Goal: Communication & Community: Answer question/provide support

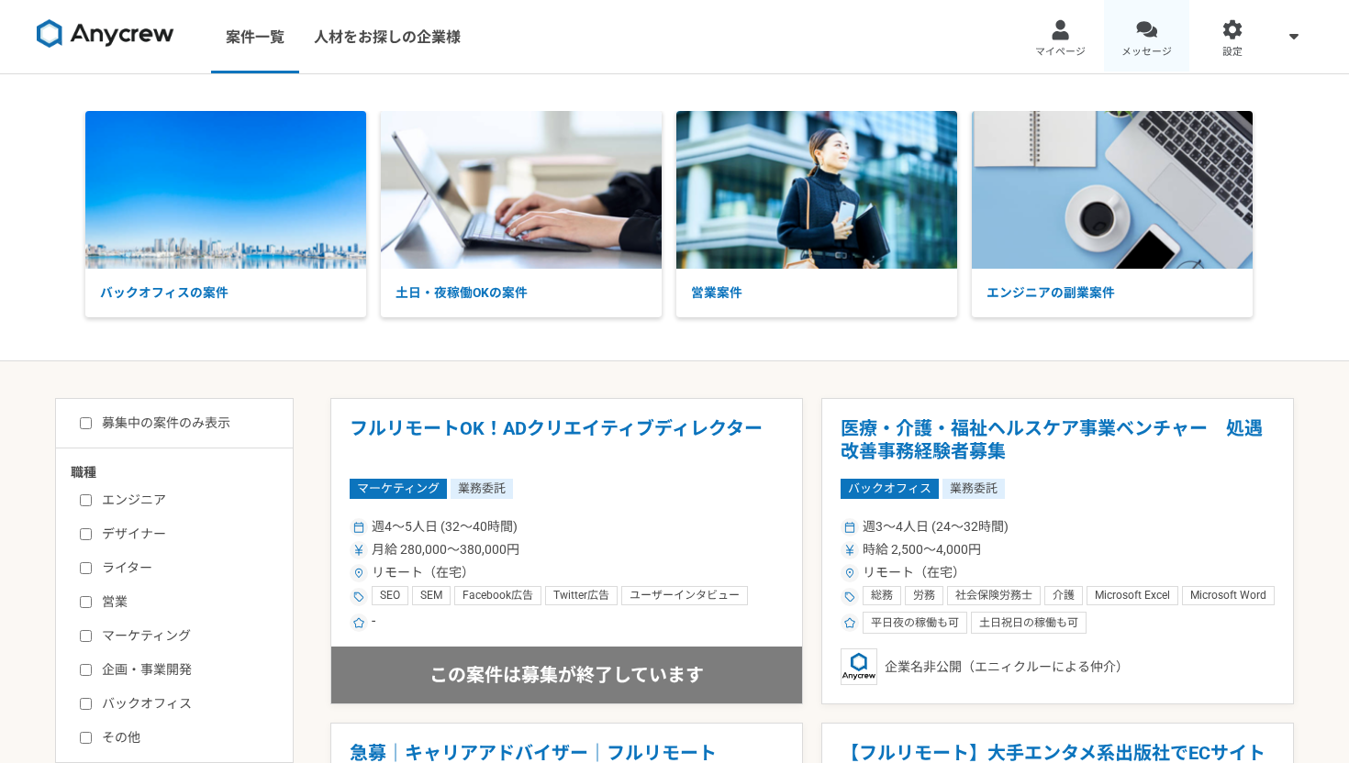
click at [1151, 39] on div at bounding box center [1146, 29] width 21 height 21
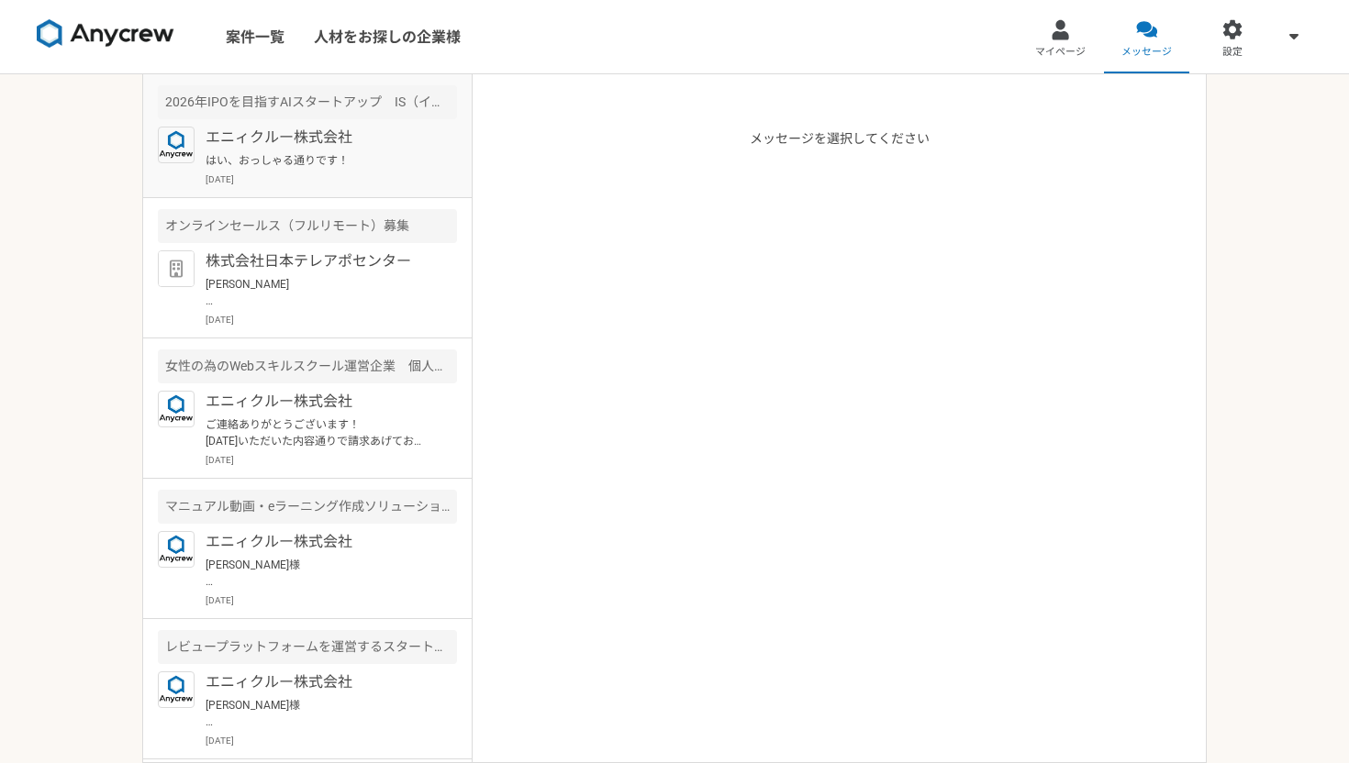
click at [334, 172] on p "[DATE]" at bounding box center [330, 179] width 251 height 14
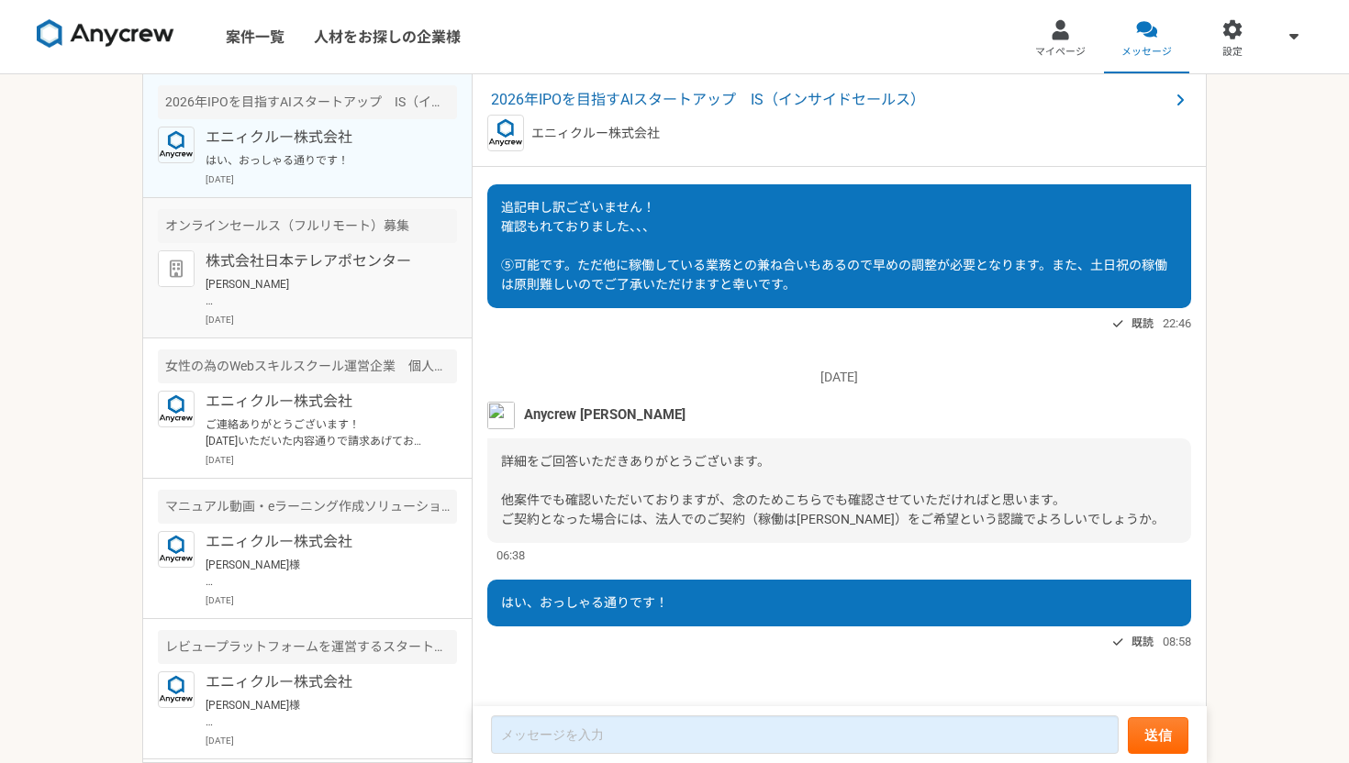
click at [328, 303] on p "[PERSON_NAME] お世話になっております。 ご対応いただきありがとうございます。 当日はどうぞよろしくお願いいたします。" at bounding box center [318, 292] width 227 height 33
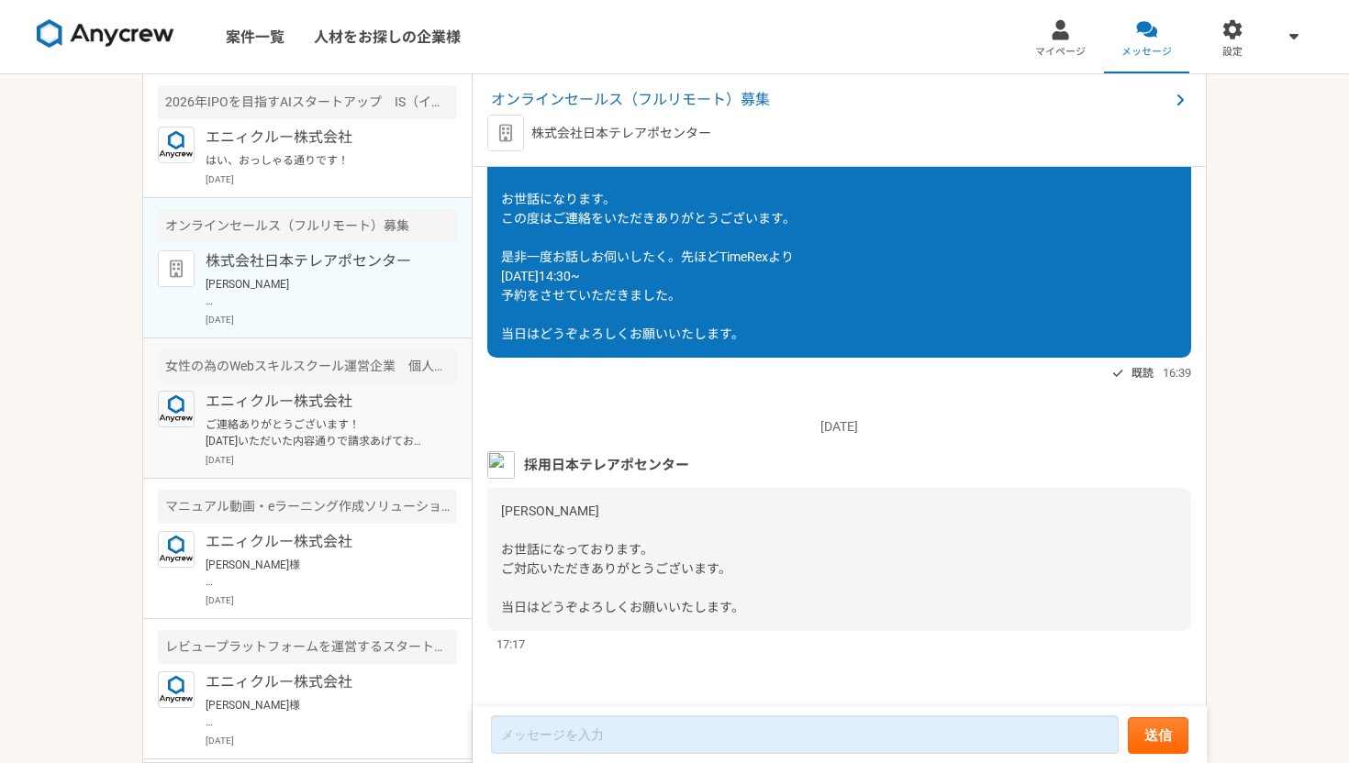
click at [309, 422] on p "ご連絡ありがとうございます！ [DATE]いただいた内容通りで請求あげております！ ご確認お願いします！" at bounding box center [318, 433] width 227 height 33
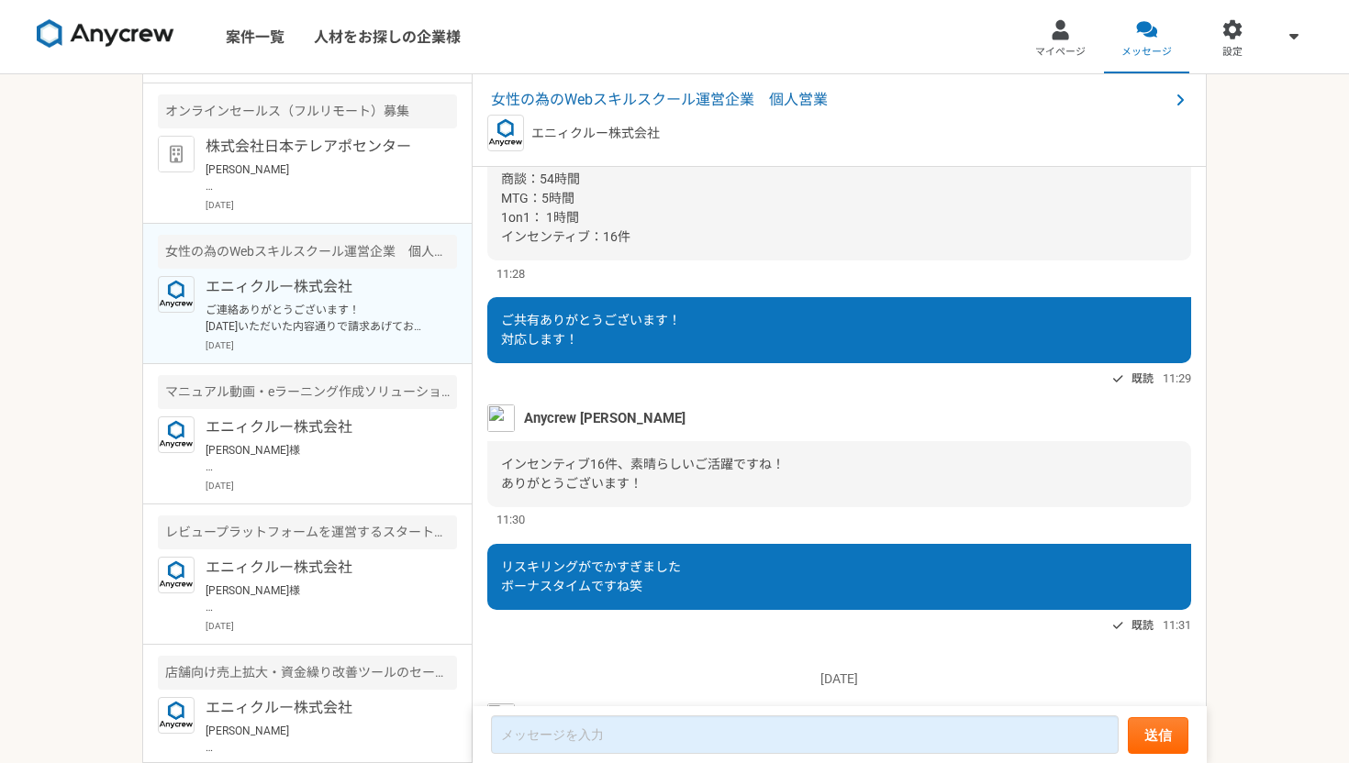
scroll to position [1525, 0]
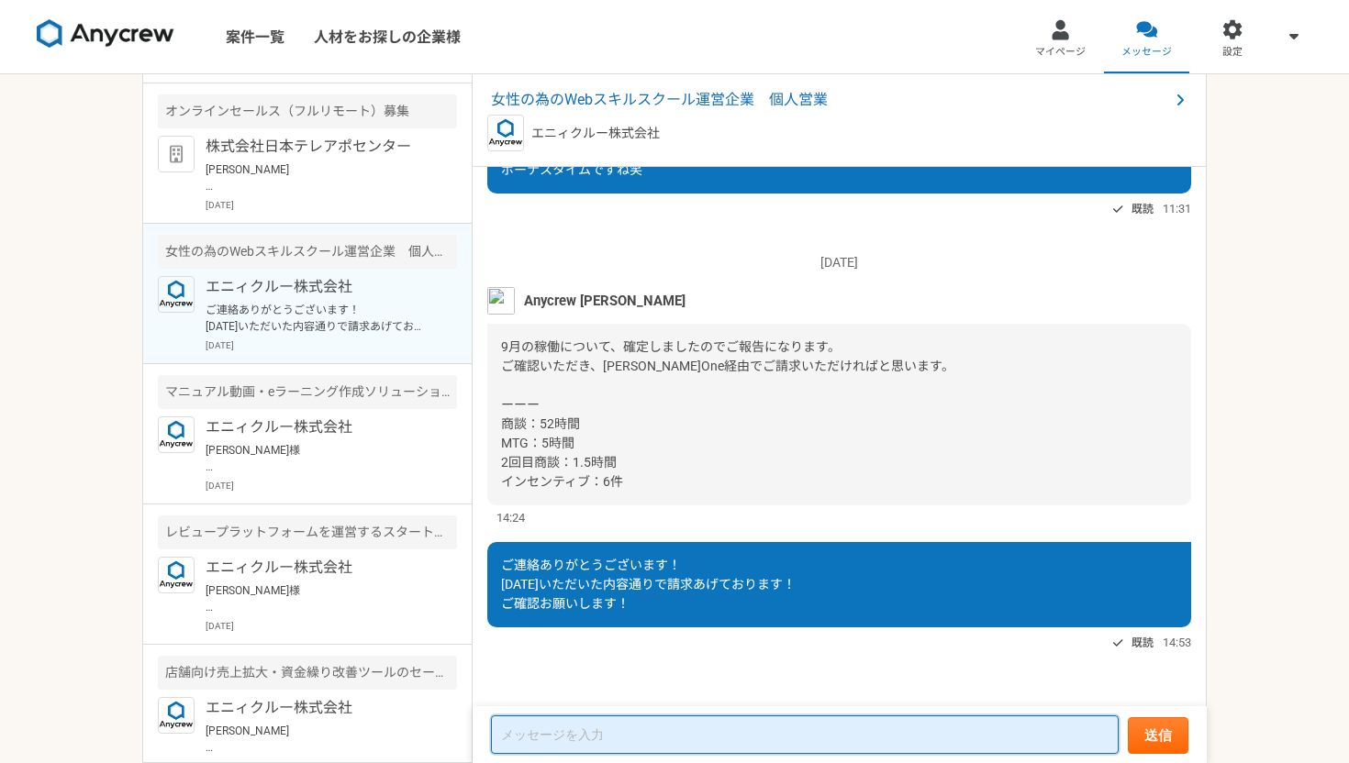
click at [529, 735] on textarea at bounding box center [805, 735] width 628 height 39
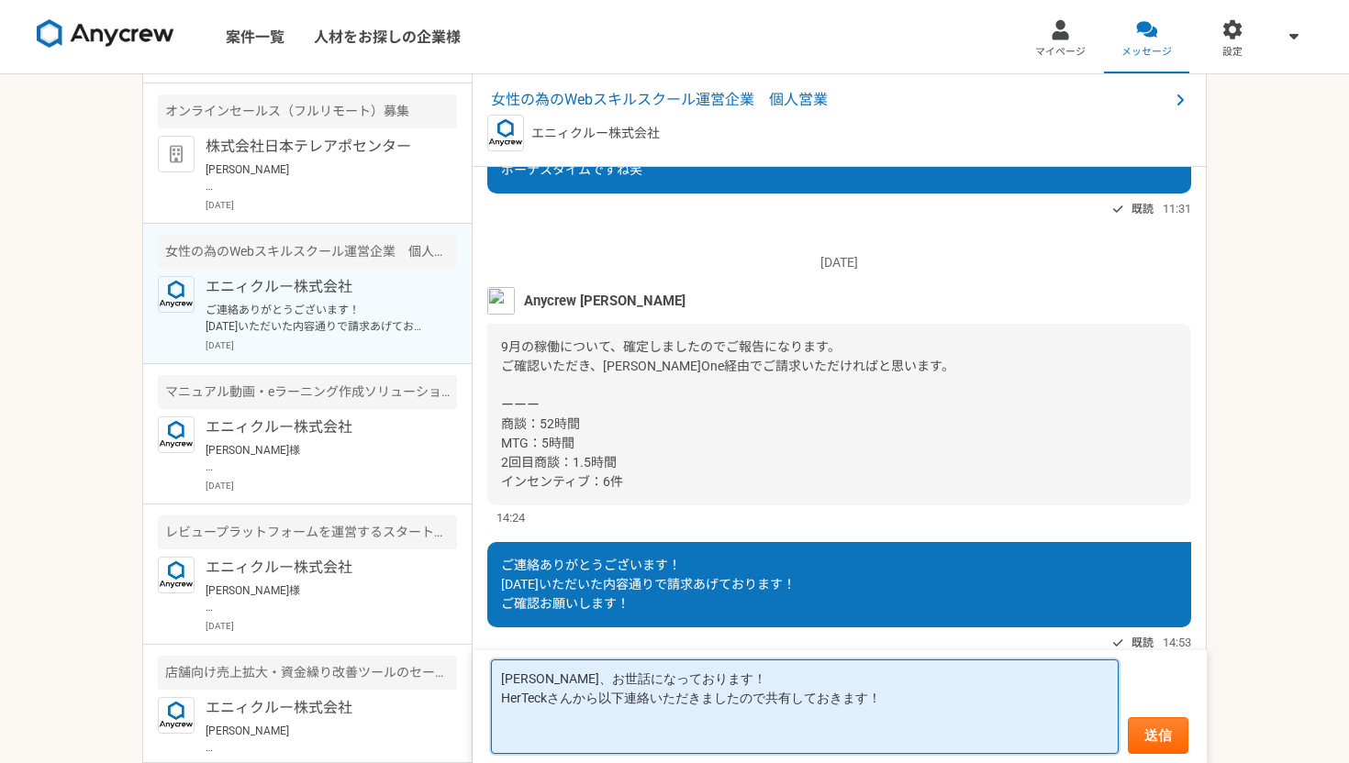
paste textarea "お疲れ様です！次回ディビジョンの方が決定しましたのでご報告になります！ 成約率 52.8 入金率 85.9 最終成約率 45.0% 3Q時給 4500円にアッ…"
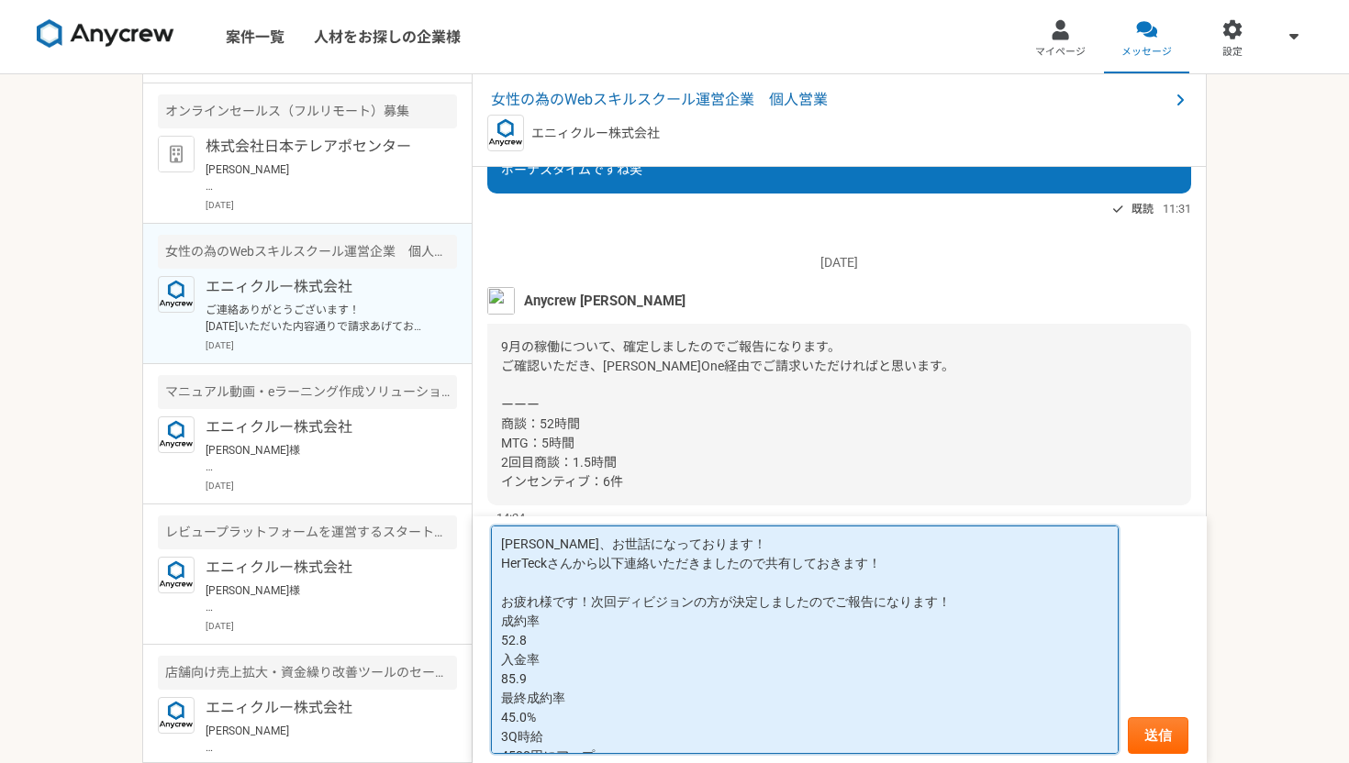
scroll to position [79, 0]
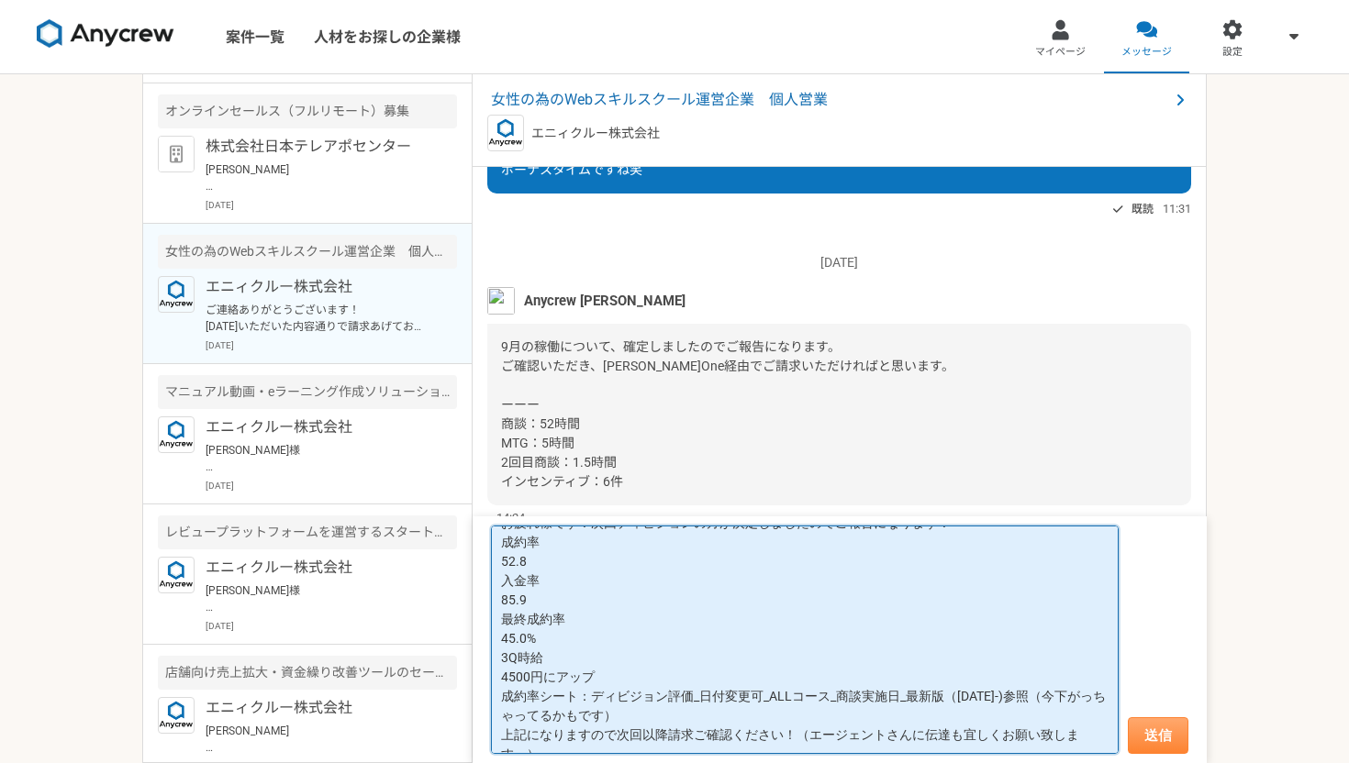
type textarea "[PERSON_NAME]、お世話になっております！ HerTeckさんから以下連絡いただきましたので共有しておきます！ お疲れ様です！次回ディビジョンの方が…"
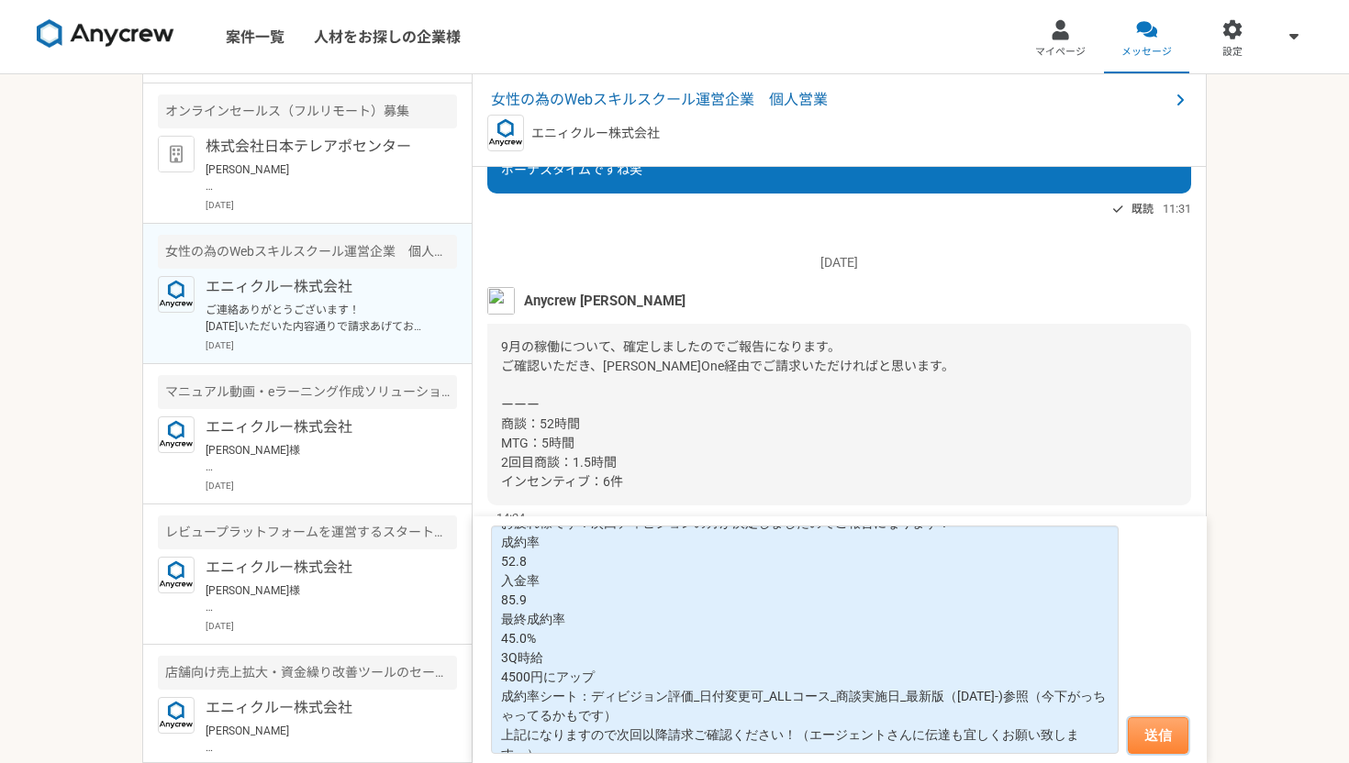
click at [1150, 731] on button "送信" at bounding box center [1157, 735] width 61 height 37
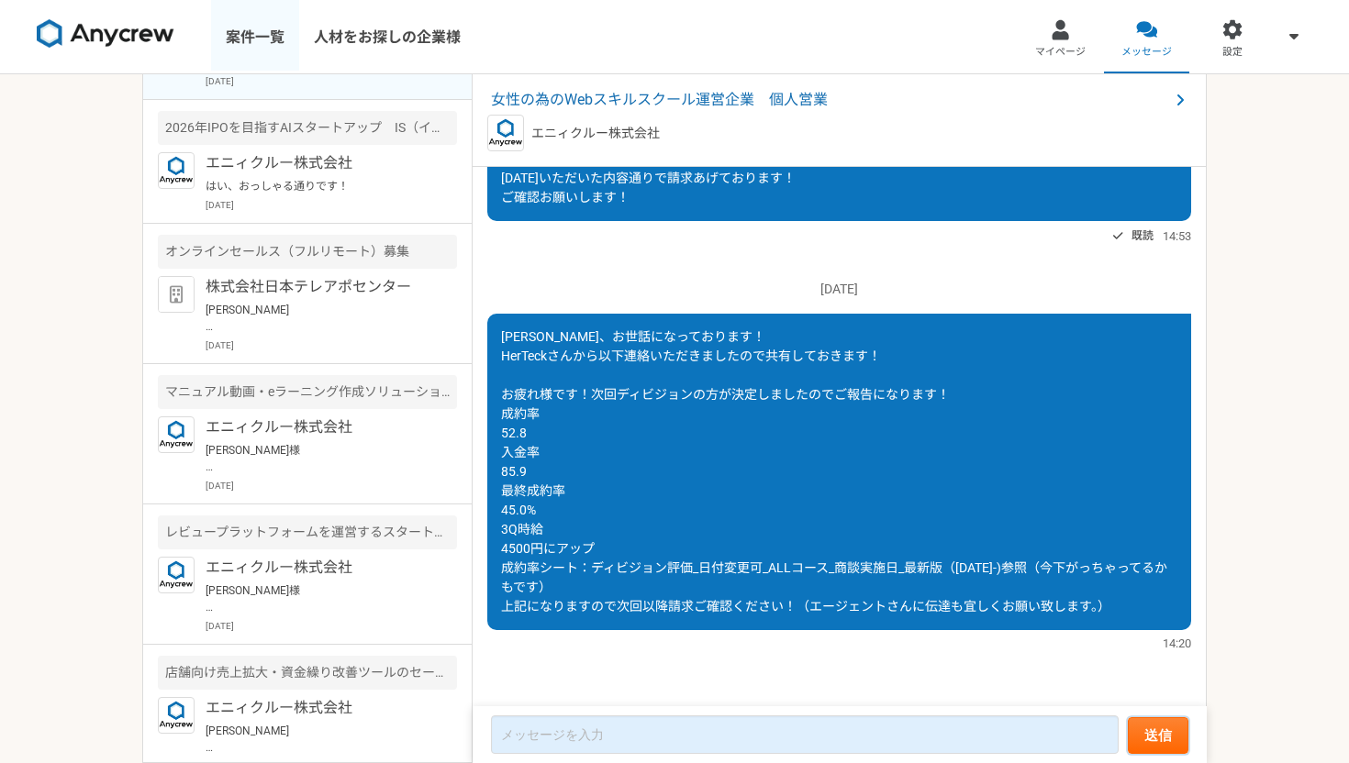
scroll to position [0, 0]
